Goal: Navigation & Orientation: Find specific page/section

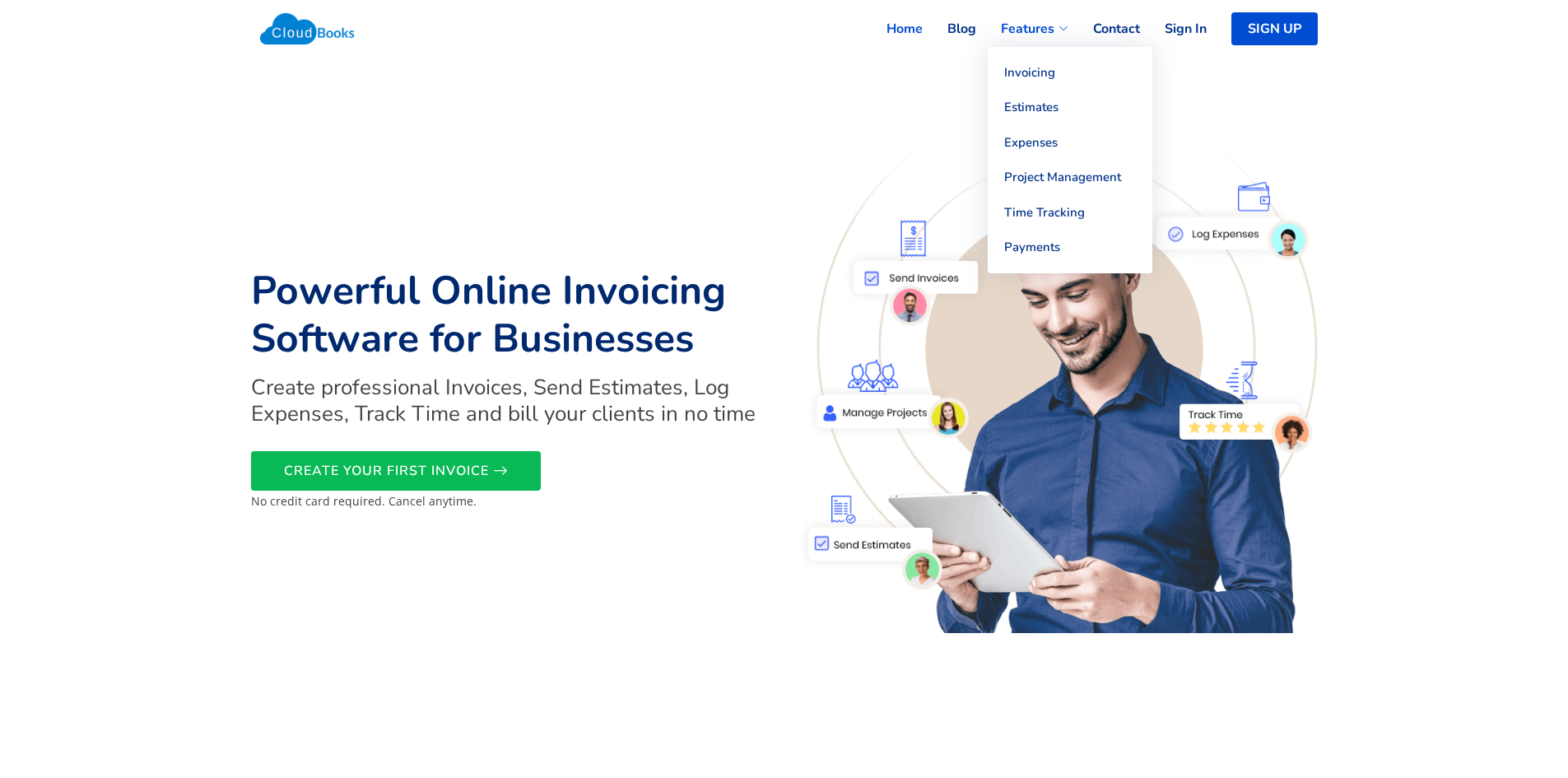
click at [1016, 28] on span "Features" at bounding box center [1028, 28] width 53 height 20
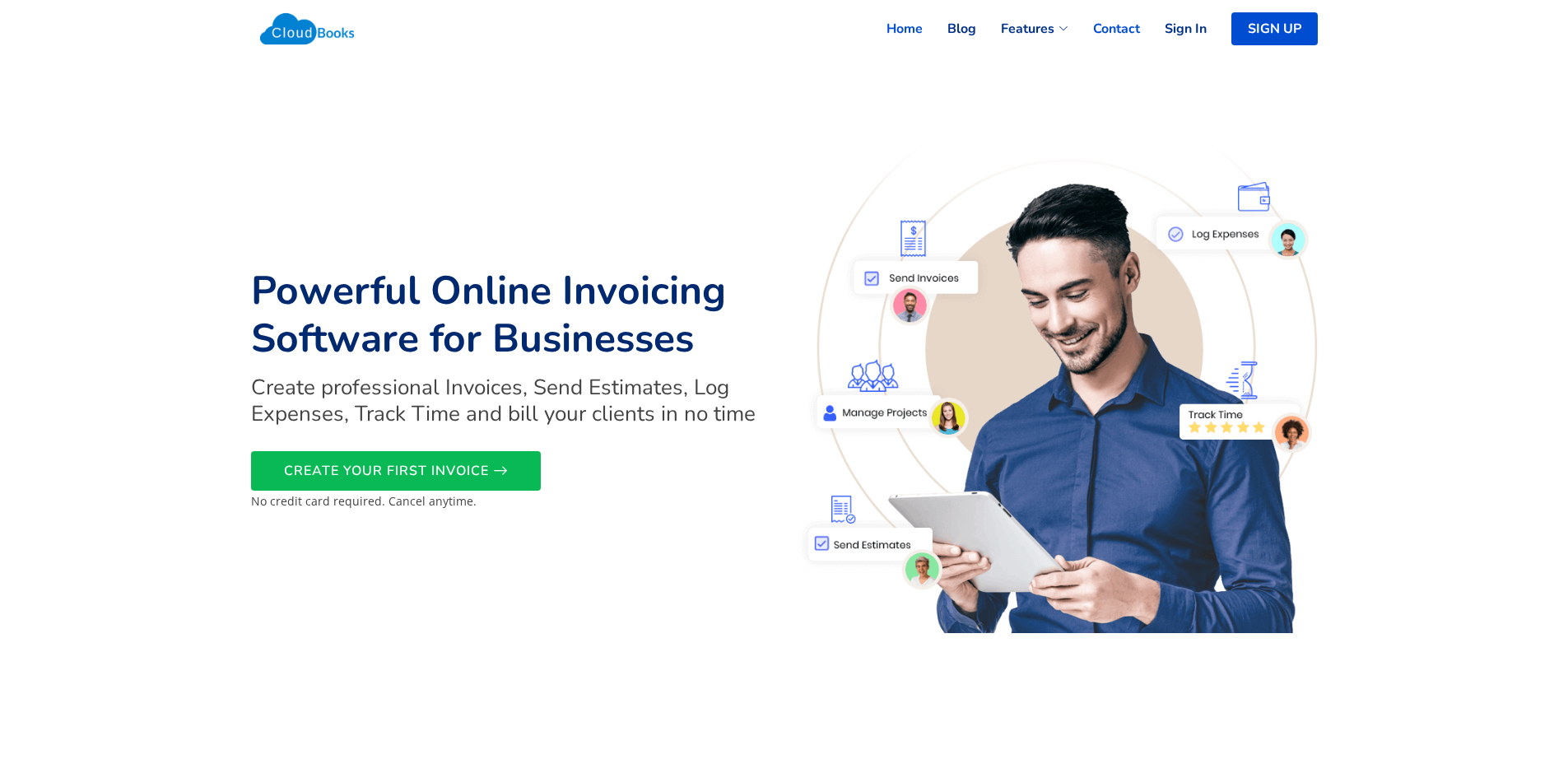
click at [1129, 25] on link "Contact" at bounding box center [1103, 28] width 72 height 36
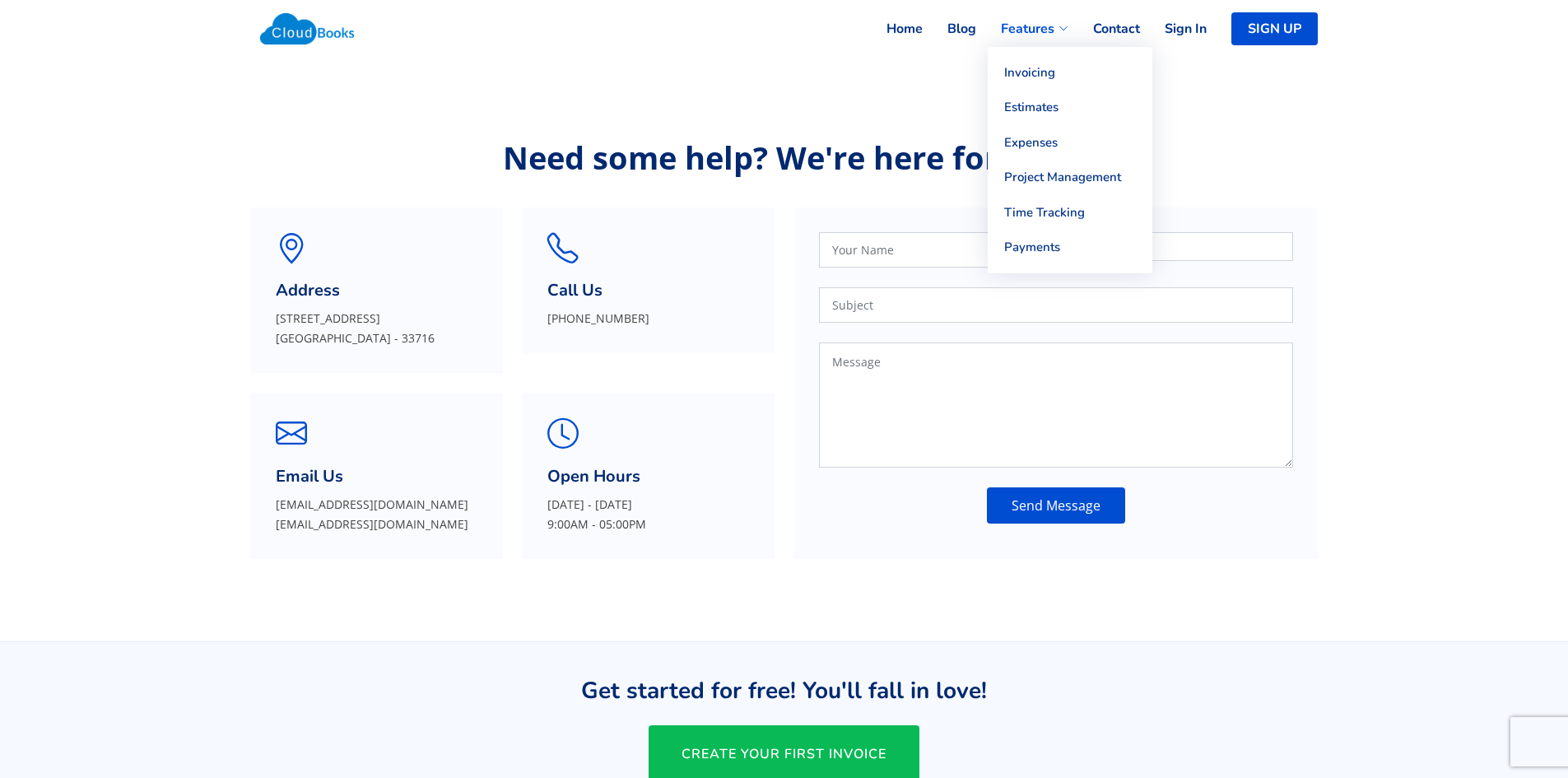
click at [1017, 34] on span "Features" at bounding box center [1028, 28] width 53 height 20
click at [1032, 139] on link "Expenses" at bounding box center [1070, 142] width 165 height 35
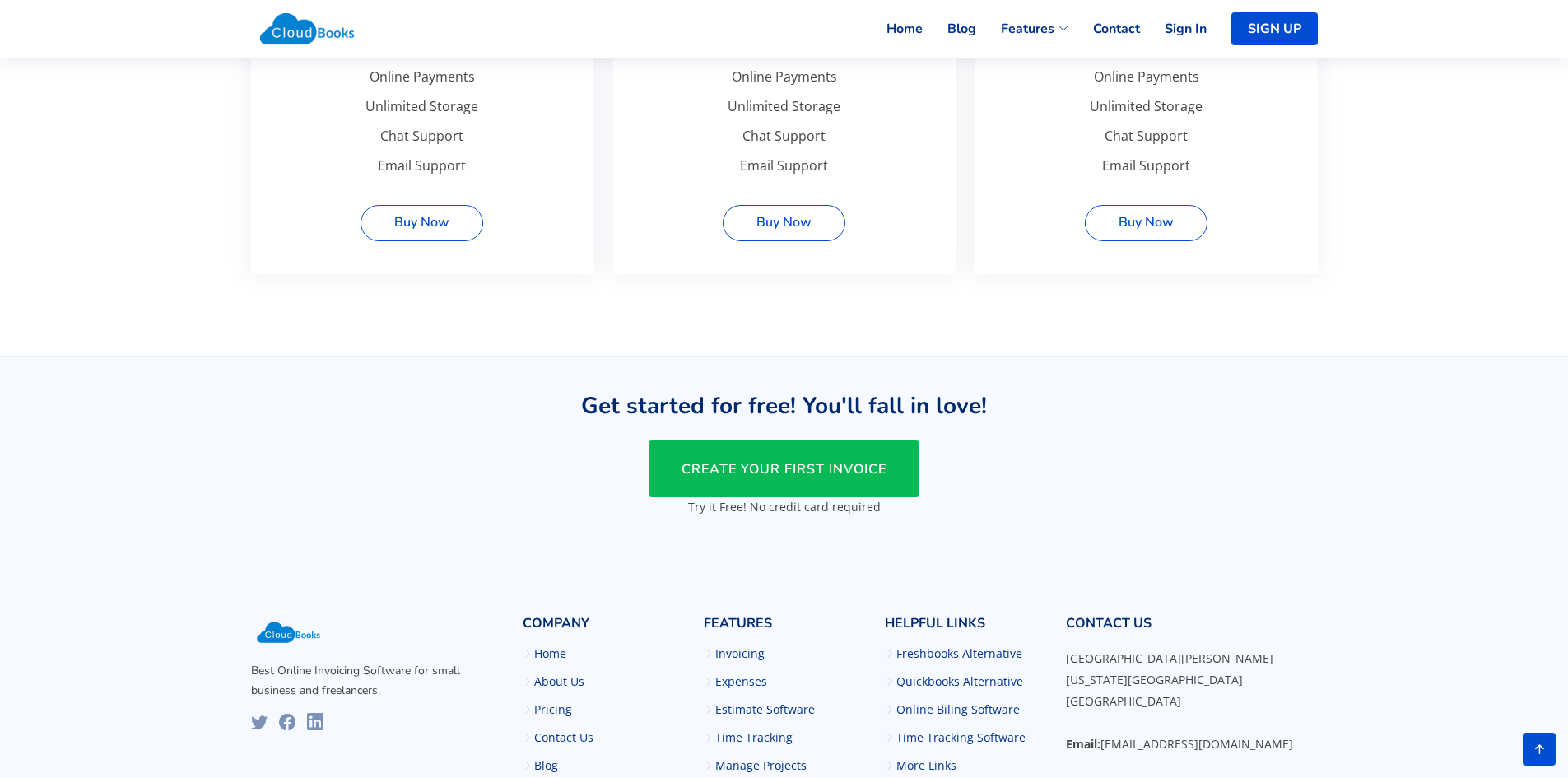
scroll to position [1219, 0]
